Goal: Transaction & Acquisition: Purchase product/service

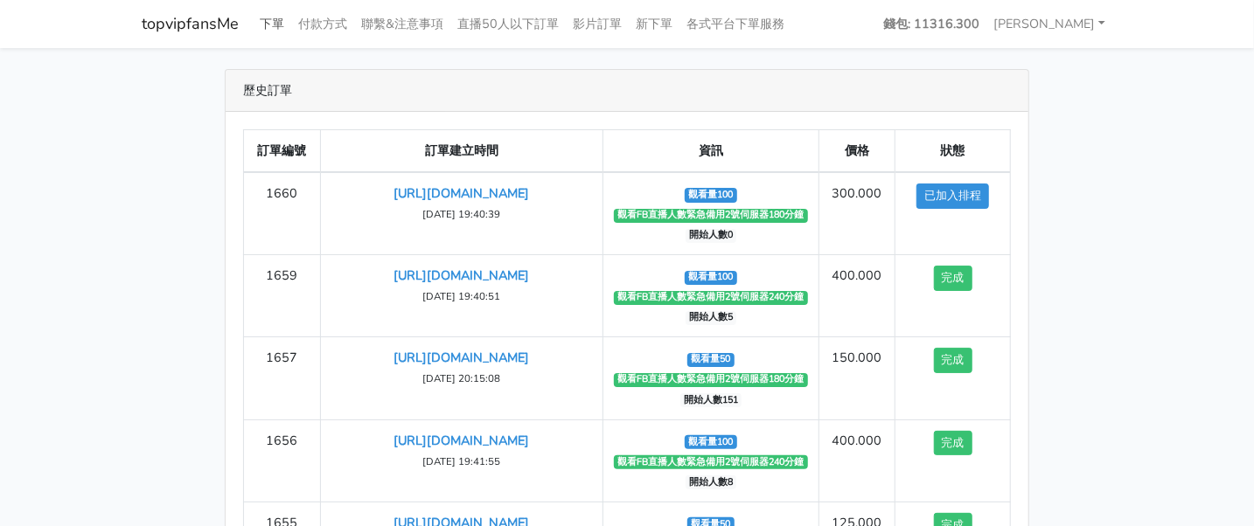
click at [280, 24] on link "下單" at bounding box center [272, 24] width 38 height 34
click at [274, 17] on link "下單" at bounding box center [272, 24] width 38 height 34
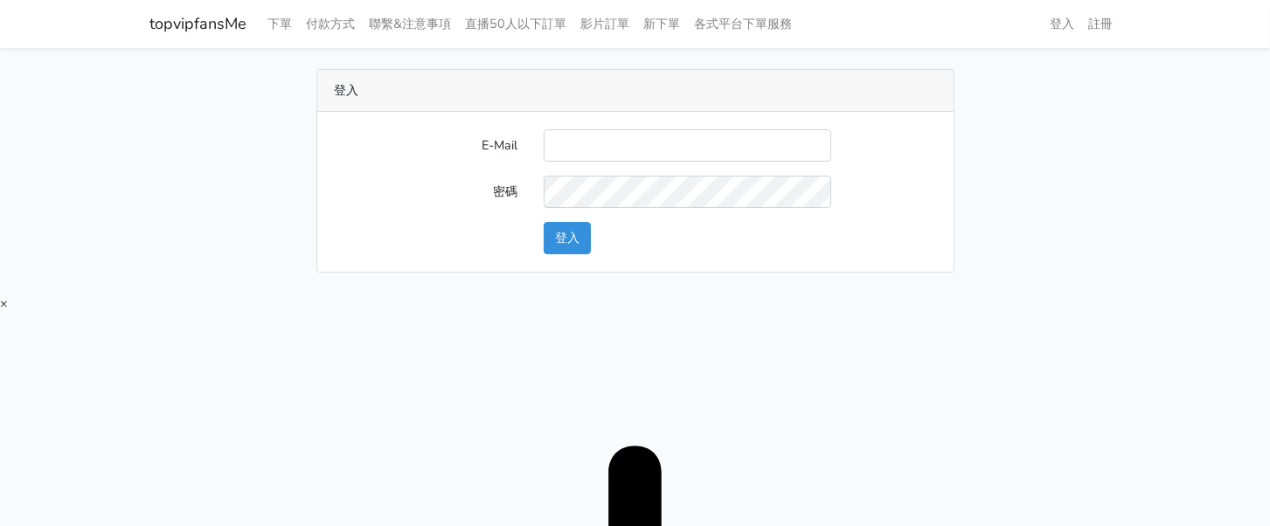
click at [595, 156] on input "E-Mail" at bounding box center [688, 145] width 288 height 32
type input "twtop123@uahoo.com.tw"
click at [567, 238] on button "登入" at bounding box center [567, 238] width 47 height 32
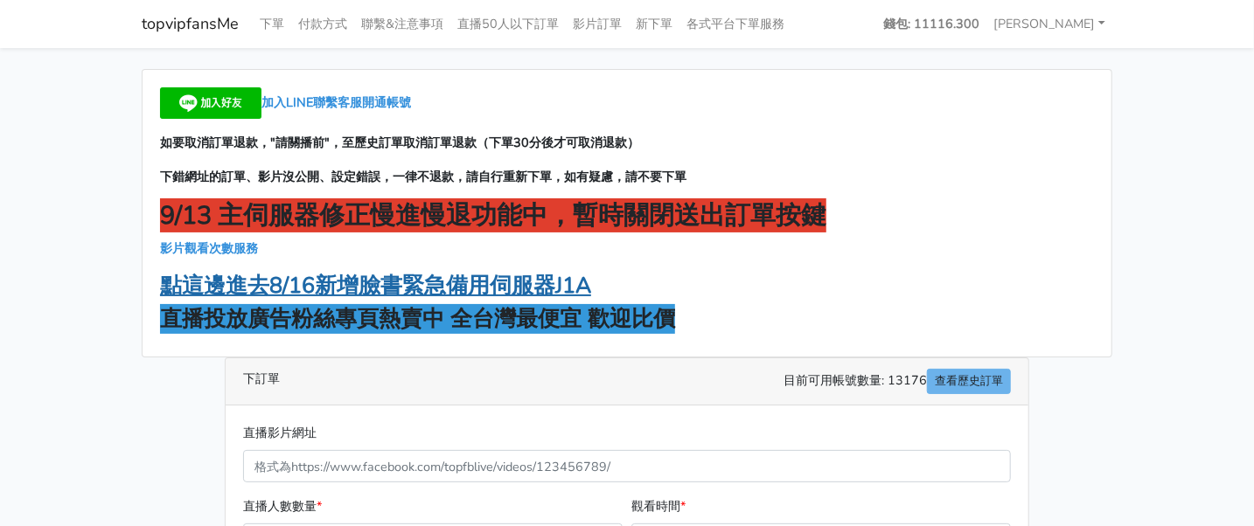
click at [373, 289] on strong "點這邊進去8/16新增臉書緊急備用伺服器J1A" at bounding box center [375, 286] width 431 height 30
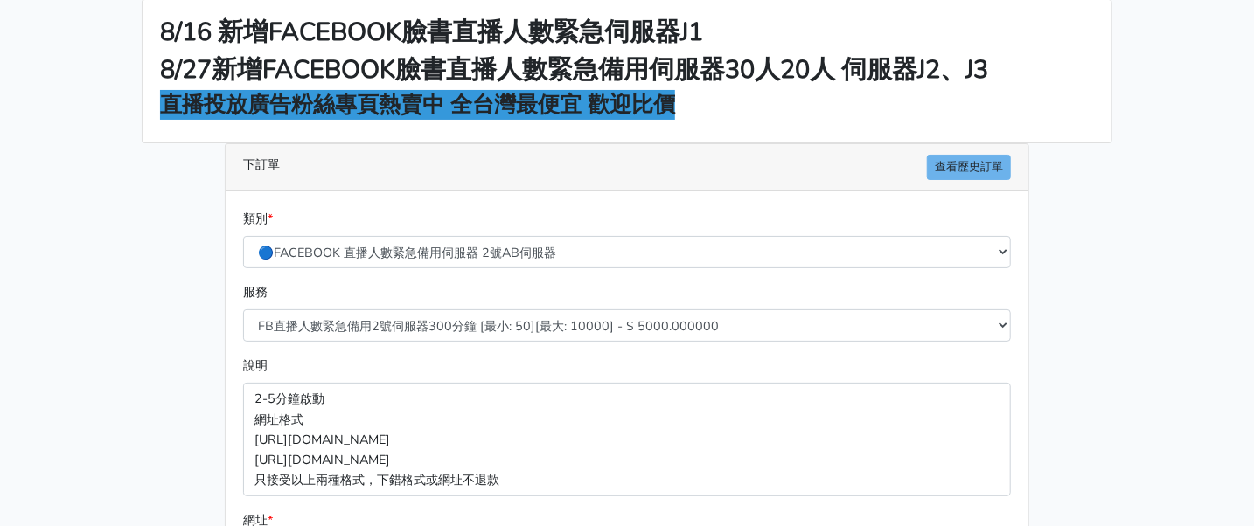
scroll to position [108, 0]
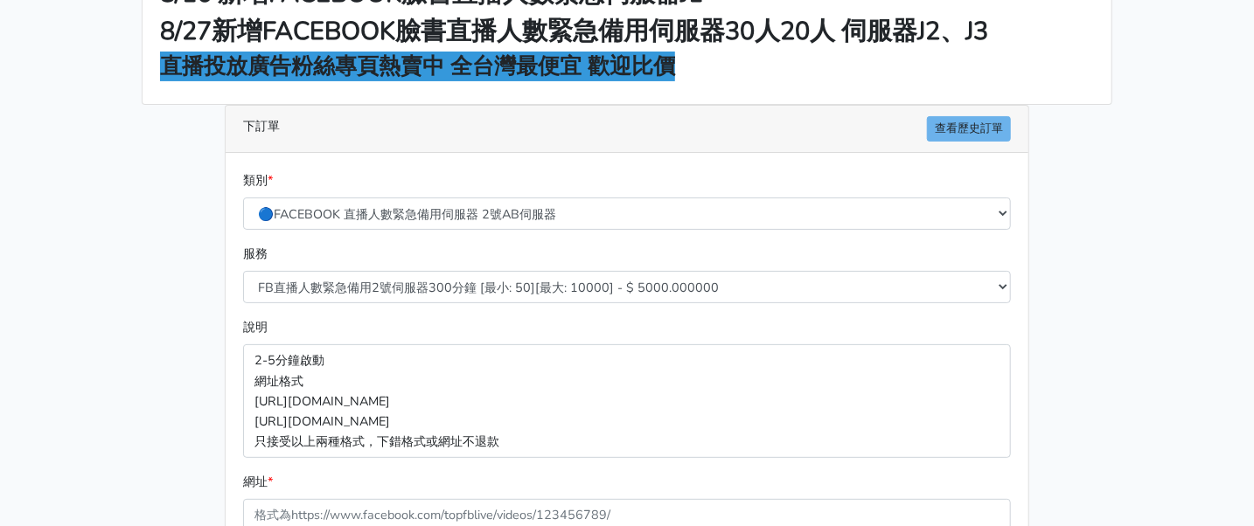
click at [1089, 236] on div "8/16 新增FACEBOOK臉書直播人數緊急伺服器J1 8/27新增FACEBOOK臉書直播人數緊急備用伺服器30人20人 伺服器J2、J3 直播投放廣告粉…" at bounding box center [627, 361] width 997 height 801
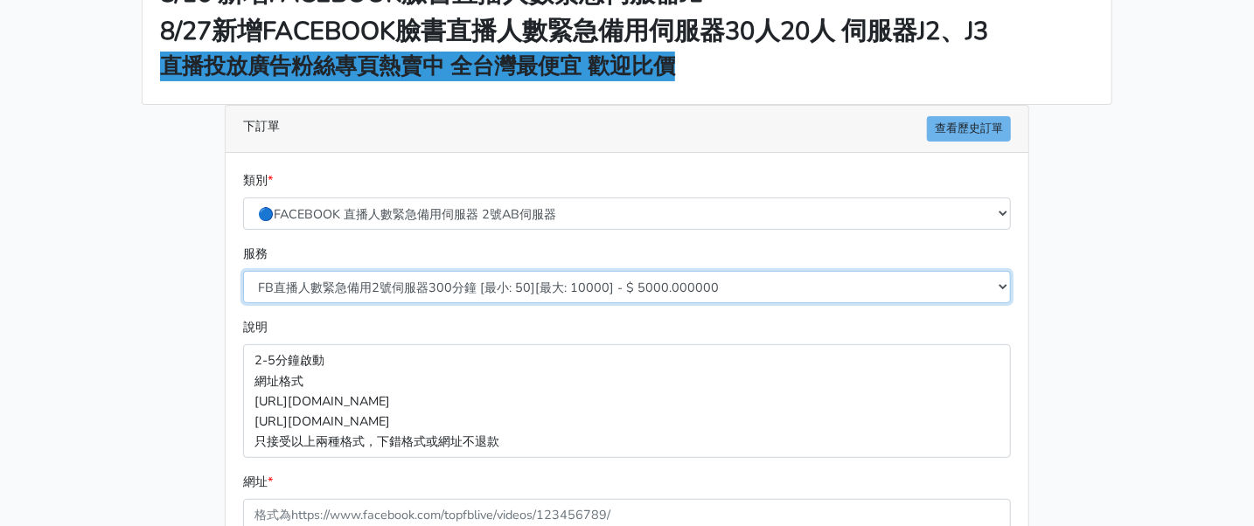
click at [408, 291] on select "FB直播人數緊急備用2號伺服器300分鐘 [最小: 50][最大: 10000] - $ 5000.000000 FB直播人數緊急備用2號伺服器60分鐘 [最…" at bounding box center [627, 287] width 768 height 32
select select "573"
click at [243, 271] on select "FB直播人數緊急備用2號伺服器300分鐘 [最小: 50][最大: 10000] - $ 5000.000000 FB直播人數緊急備用2號伺服器60分鐘 [最…" at bounding box center [627, 287] width 768 height 32
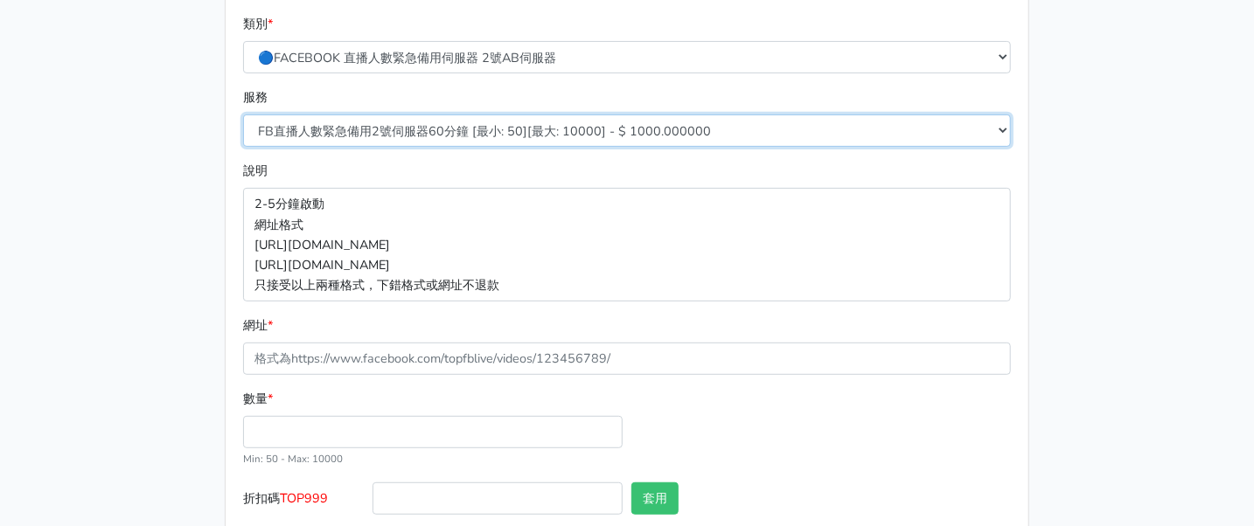
scroll to position [365, 0]
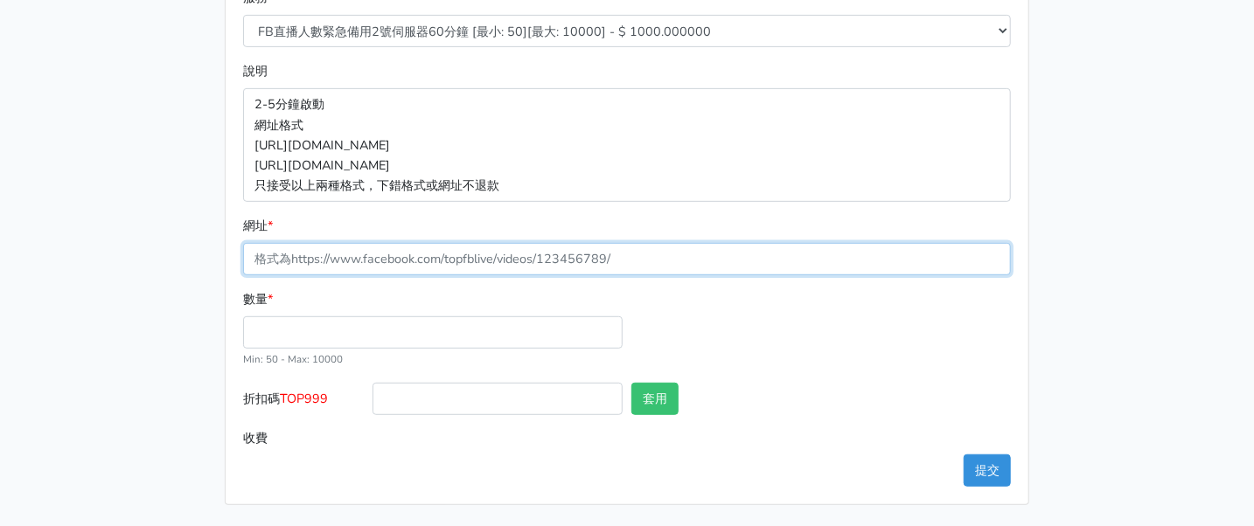
click at [404, 257] on input "網址 *" at bounding box center [627, 259] width 768 height 32
paste input "https://www.facebook.com/100083399346069/videos/561908180340462"
type input "https://www.facebook.com/100083399346069/videos/561908180340462"
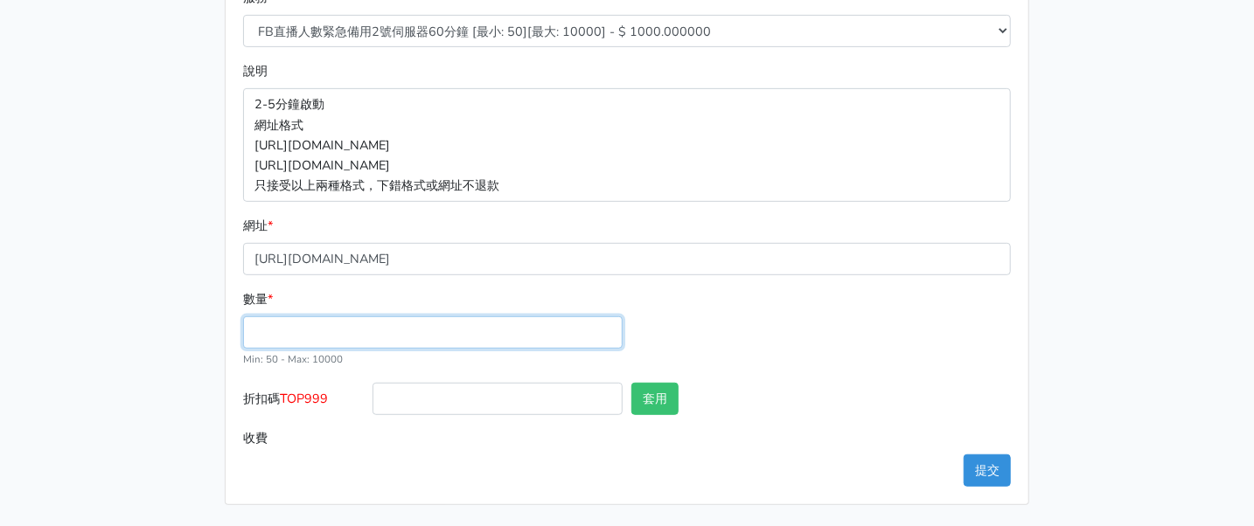
click at [334, 330] on input "數量 *" at bounding box center [432, 333] width 379 height 32
type input "100"
type input "100.000"
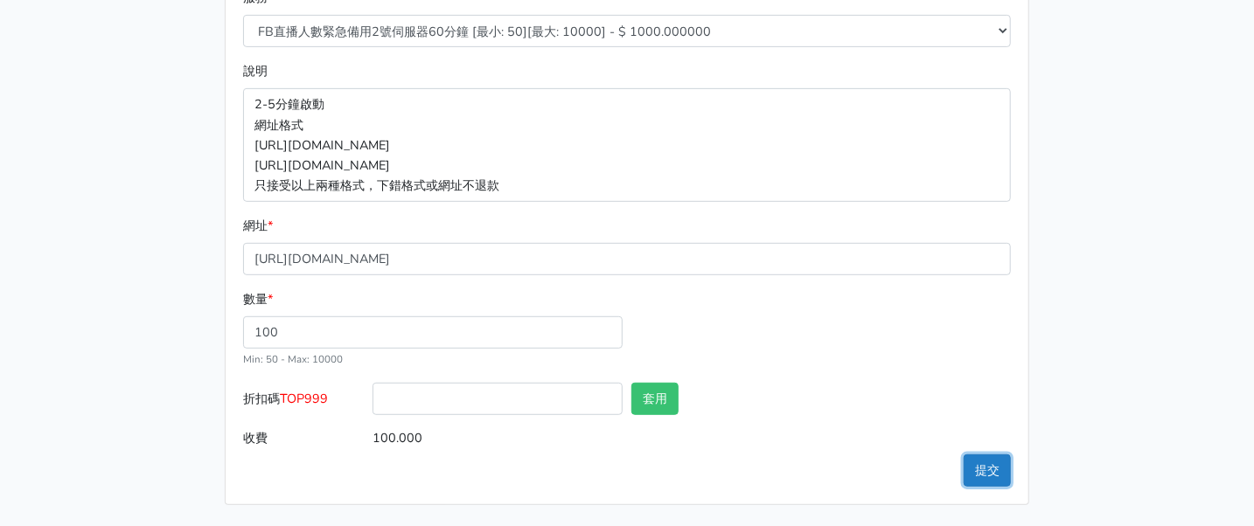
click at [1010, 472] on button "提交" at bounding box center [986, 471] width 47 height 32
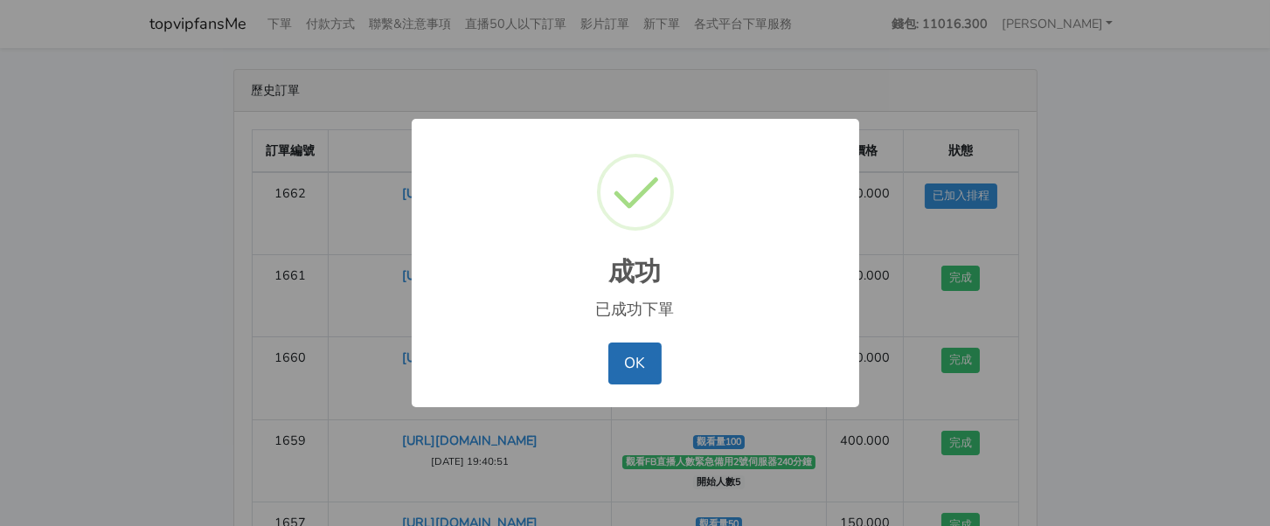
click at [623, 354] on button "OK" at bounding box center [635, 364] width 53 height 42
